Goal: Information Seeking & Learning: Learn about a topic

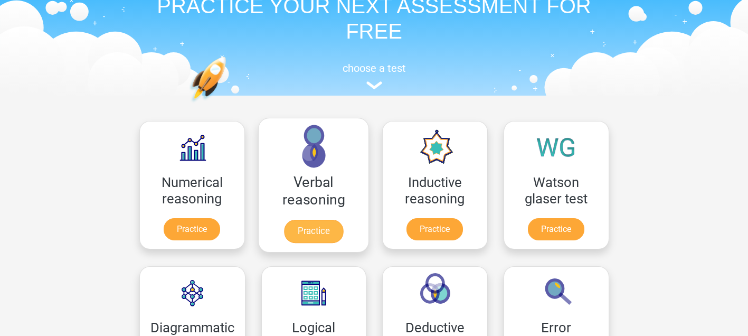
scroll to position [73, 0]
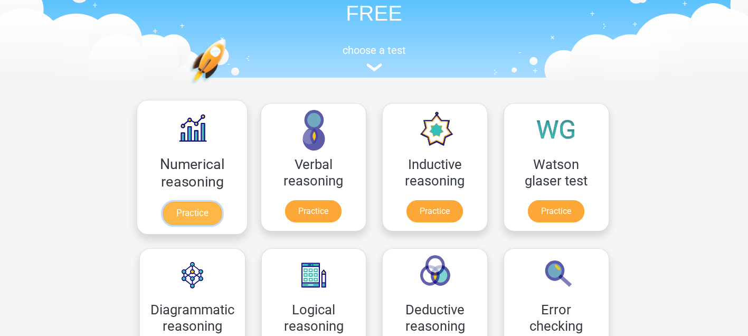
click at [189, 206] on link "Practice" at bounding box center [191, 213] width 59 height 23
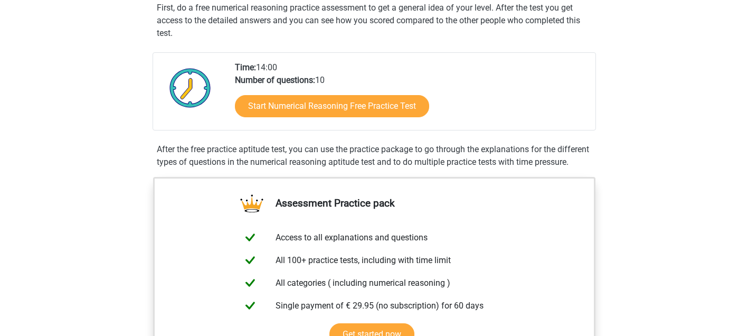
scroll to position [117, 0]
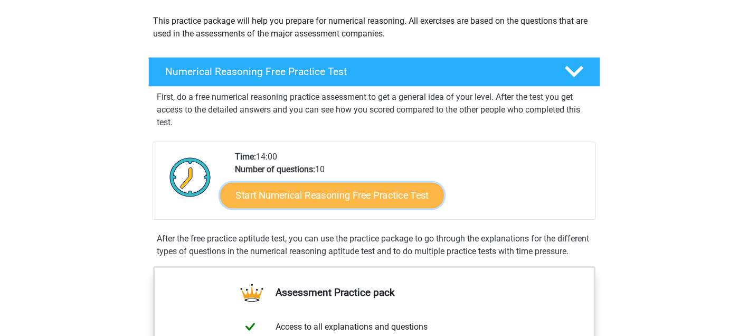
click at [254, 198] on link "Start Numerical Reasoning Free Practice Test" at bounding box center [331, 194] width 223 height 25
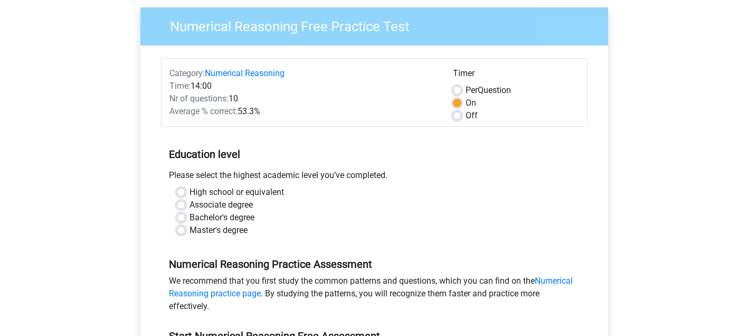
scroll to position [81, 0]
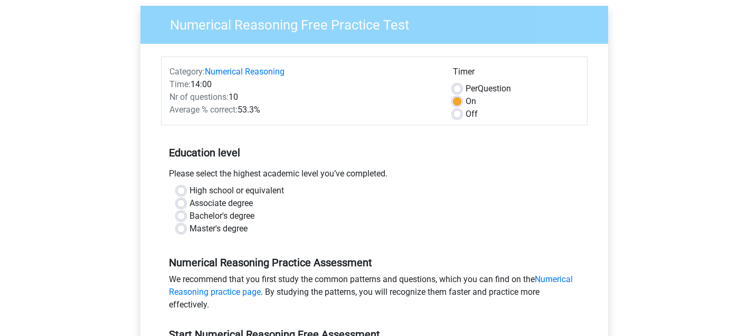
click at [466, 117] on label "Off" at bounding box center [472, 114] width 12 height 13
click at [455, 117] on input "Off" at bounding box center [457, 113] width 8 height 11
radio input "true"
click at [247, 214] on label "Bachelor's degree" at bounding box center [221, 216] width 65 height 13
click at [185, 214] on input "Bachelor's degree" at bounding box center [181, 215] width 8 height 11
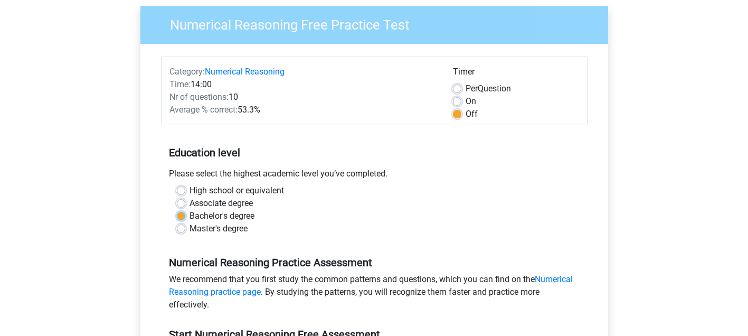
radio input "true"
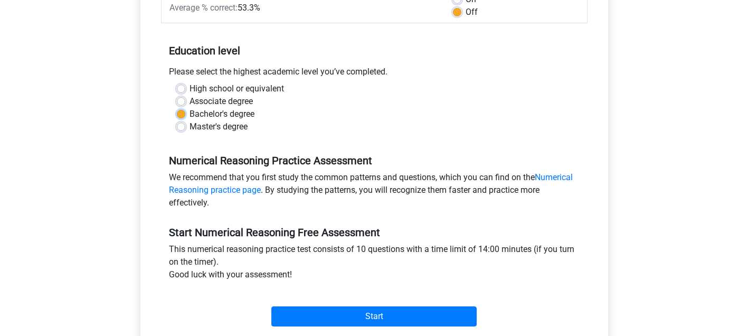
scroll to position [251, 0]
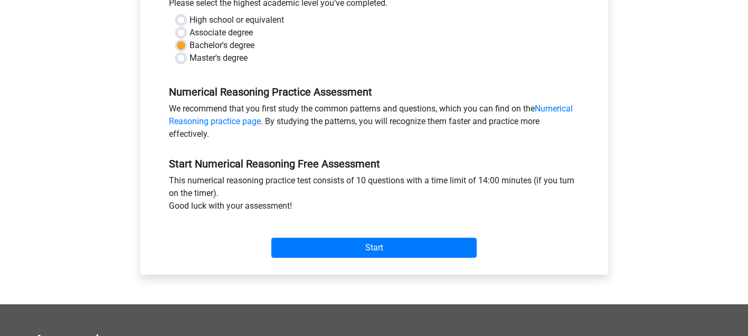
click at [288, 235] on div "Start" at bounding box center [374, 239] width 426 height 37
click at [289, 235] on div "Start" at bounding box center [374, 239] width 426 height 37
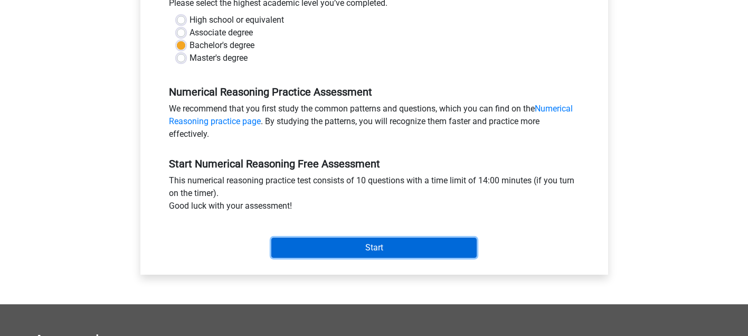
click at [304, 241] on input "Start" at bounding box center [373, 248] width 205 height 20
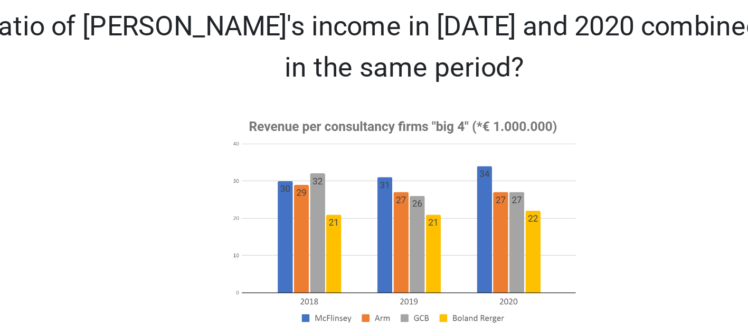
scroll to position [20, 0]
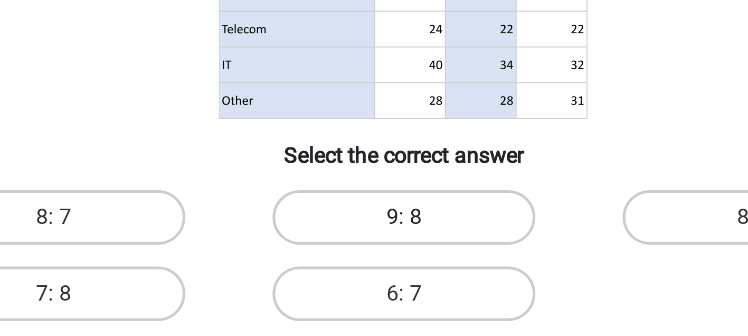
click at [384, 289] on label "9: 8" at bounding box center [374, 289] width 102 height 21
click at [381, 289] on input "9: 8" at bounding box center [377, 292] width 7 height 7
radio input "true"
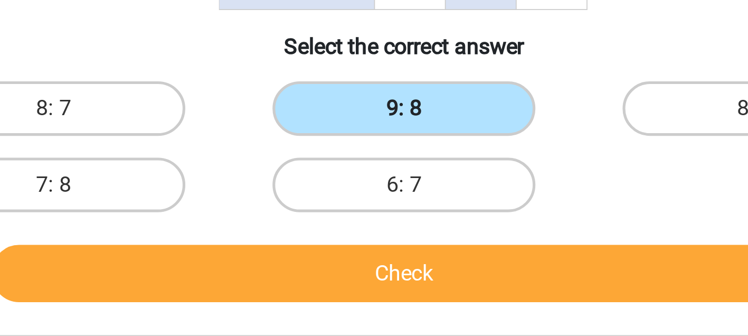
scroll to position [61, 0]
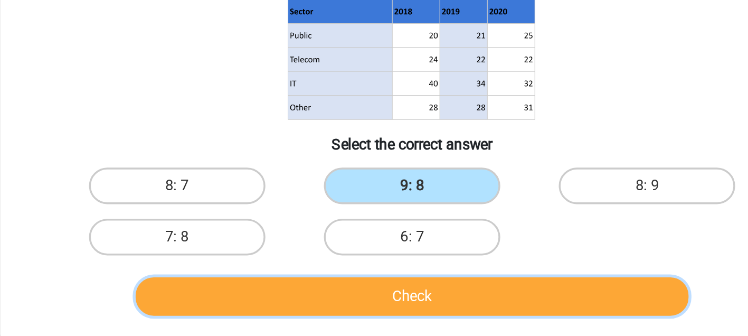
click at [376, 308] on button "Check" at bounding box center [373, 312] width 319 height 22
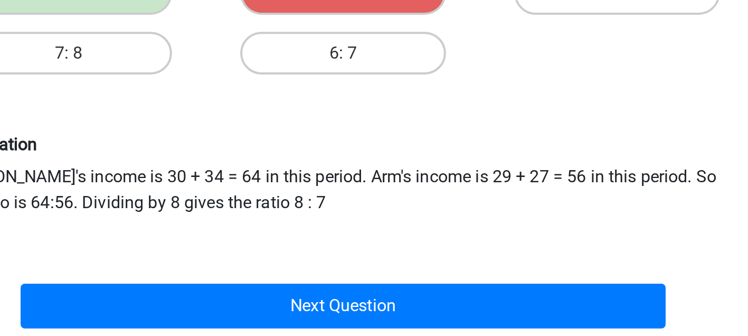
scroll to position [155, 0]
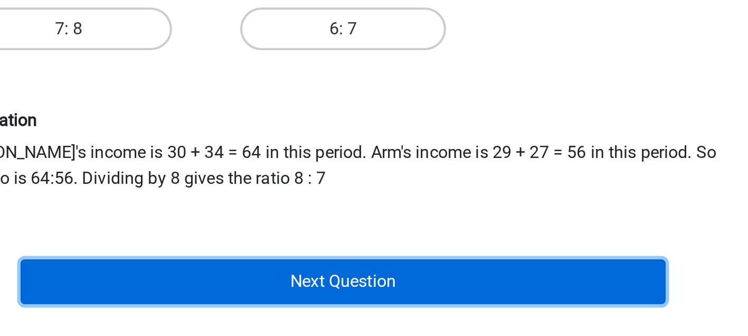
click at [407, 303] on button "Next Question" at bounding box center [373, 309] width 319 height 22
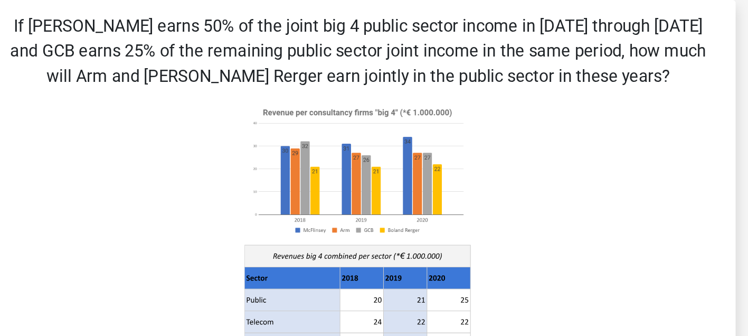
scroll to position [0, 0]
